Goal: Find specific page/section: Find specific page/section

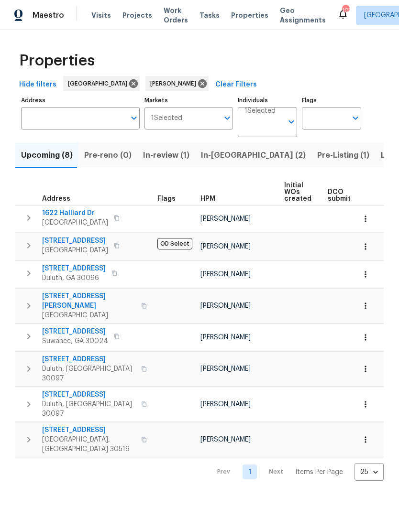
click at [380, 156] on span "Listed (10)" at bounding box center [400, 155] width 40 height 13
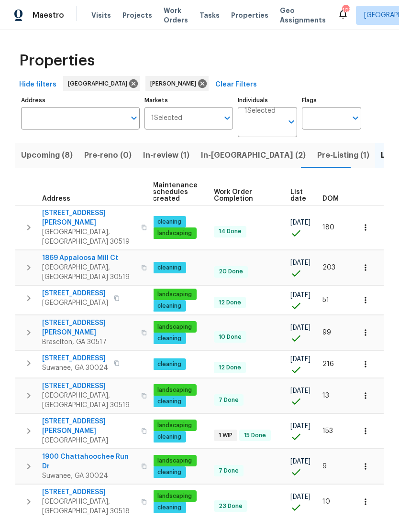
scroll to position [0, 123]
click at [336, 198] on span "DOM" at bounding box center [330, 198] width 16 height 7
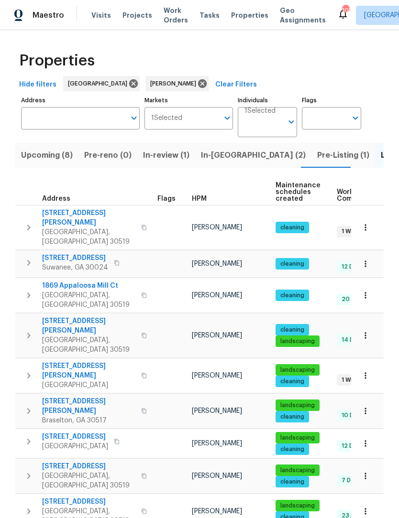
click at [91, 228] on span "[GEOGRAPHIC_DATA], [GEOGRAPHIC_DATA] 30519" at bounding box center [88, 237] width 93 height 19
click at [373, 223] on button "button" at bounding box center [365, 227] width 21 height 21
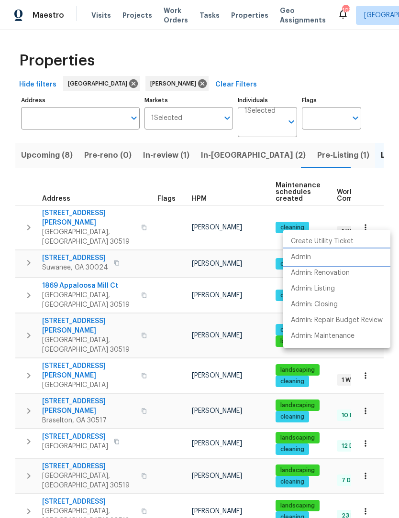
click at [317, 260] on li "Admin" at bounding box center [336, 257] width 107 height 16
